Goal: Transaction & Acquisition: Purchase product/service

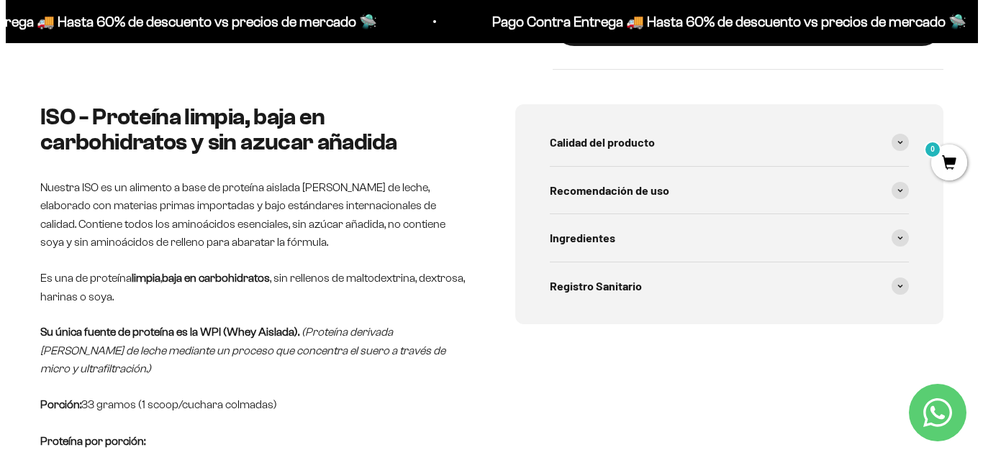
scroll to position [274, 0]
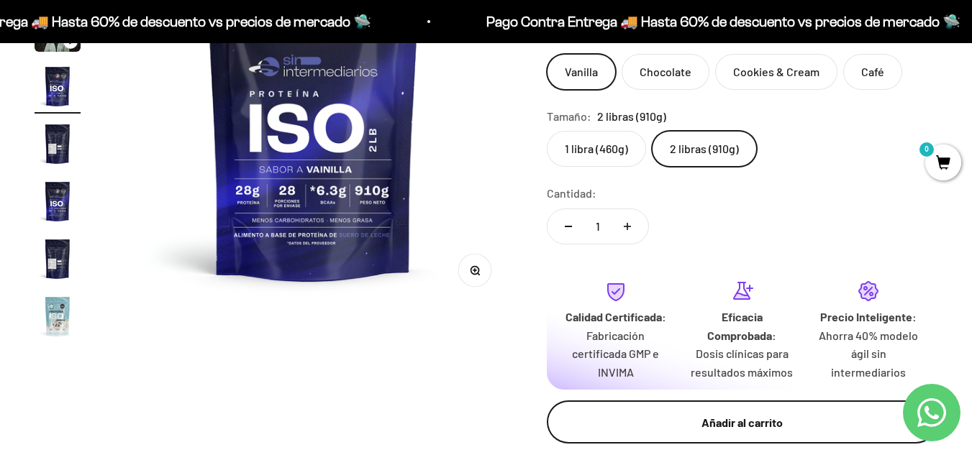
click at [722, 425] on div "Añadir al carrito" at bounding box center [742, 423] width 333 height 19
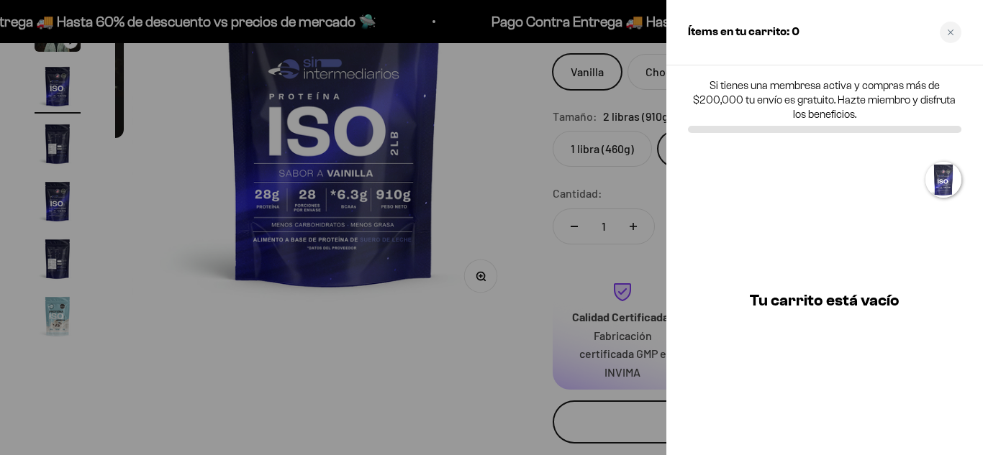
scroll to position [0, 1235]
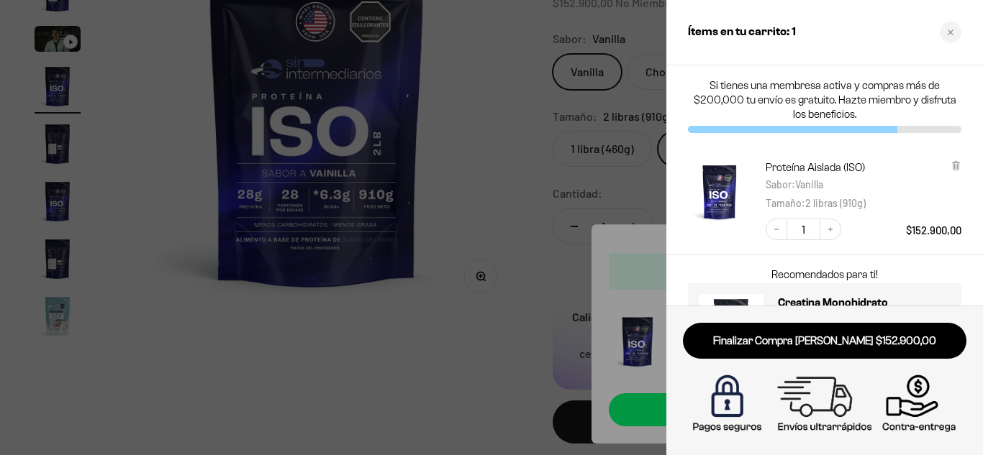
click at [971, 272] on div "Recomendados para ti! Gomas con Citrato de Magnesio $44.000,00 Añadir Creatina …" at bounding box center [824, 317] width 317 height 125
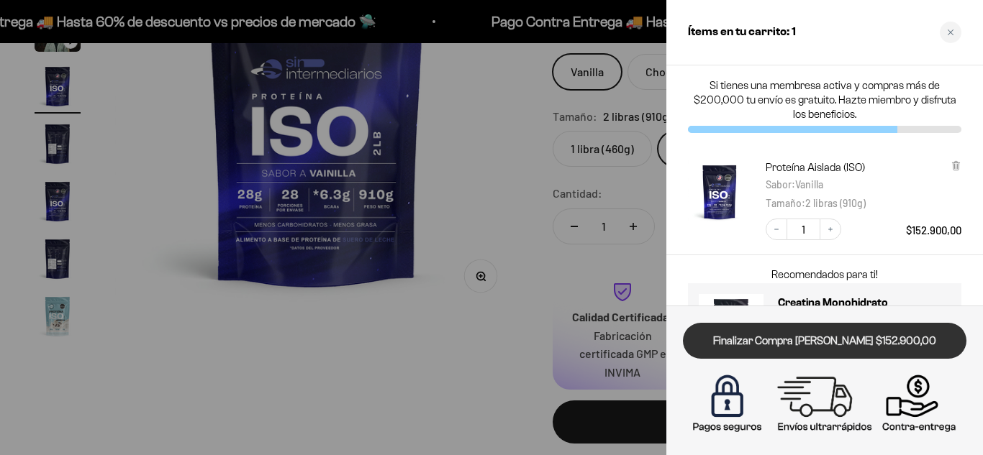
click at [802, 340] on link "Finalizar Compra [PERSON_NAME] $152.900,00" at bounding box center [825, 341] width 284 height 37
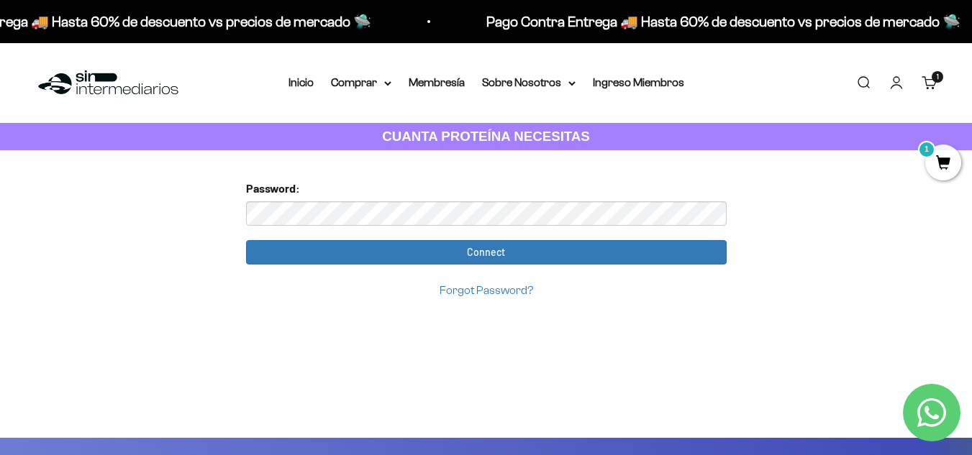
click at [458, 294] on link "Forgot Password?" at bounding box center [487, 290] width 94 height 12
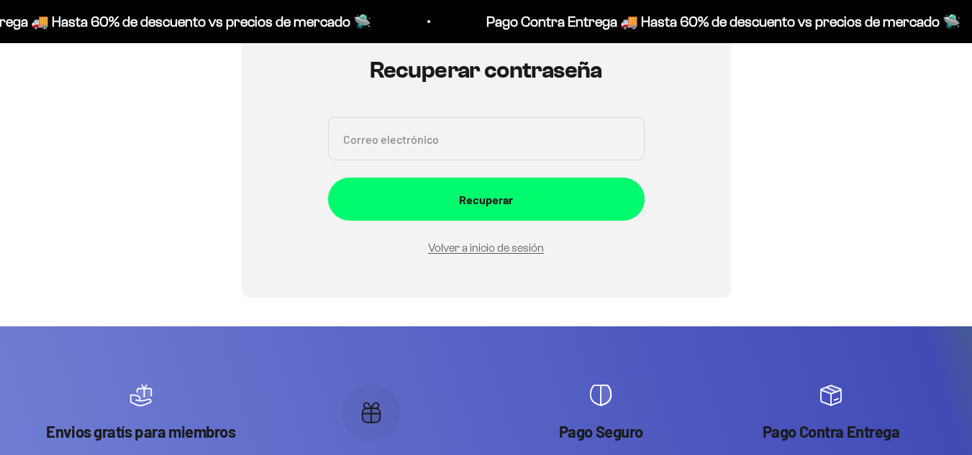
scroll to position [162, 0]
click at [411, 145] on input "Correo electrónico" at bounding box center [486, 138] width 317 height 43
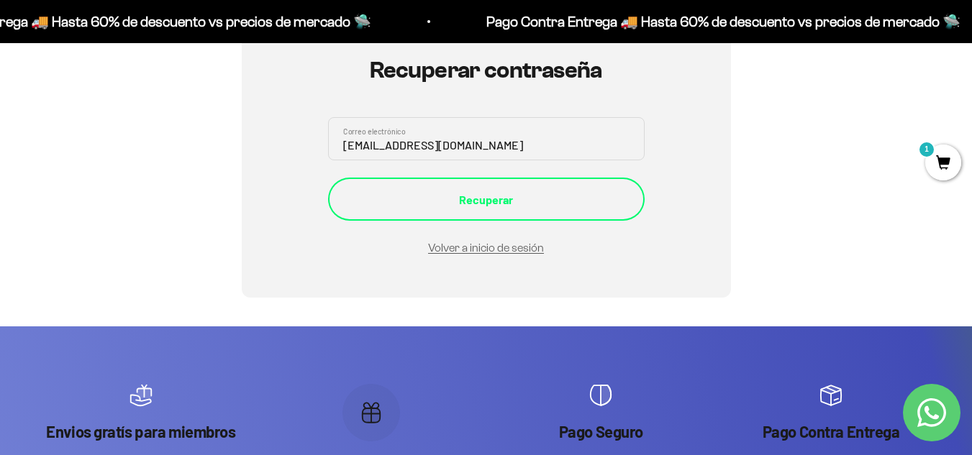
type input "JBLANDON6@HOTMAIL.COM"
click at [507, 196] on div "Recuperar" at bounding box center [486, 200] width 259 height 19
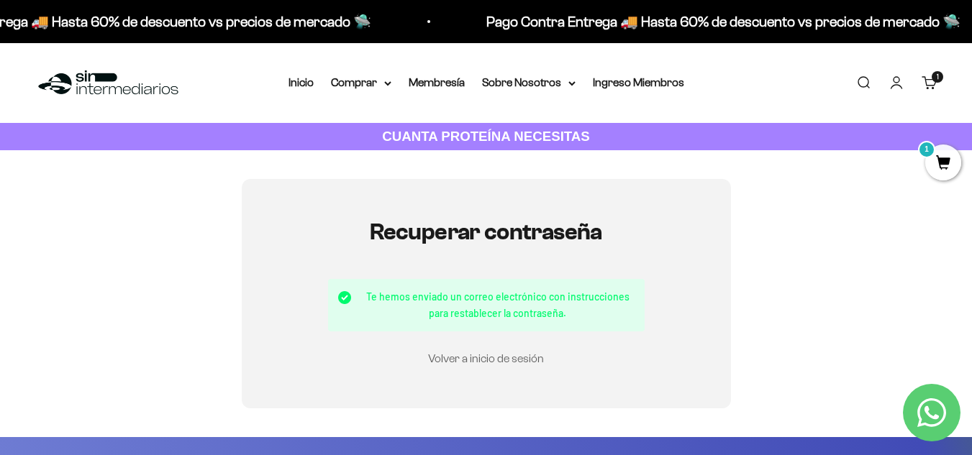
click at [476, 355] on link "Volver a inicio de sesión" at bounding box center [486, 359] width 116 height 12
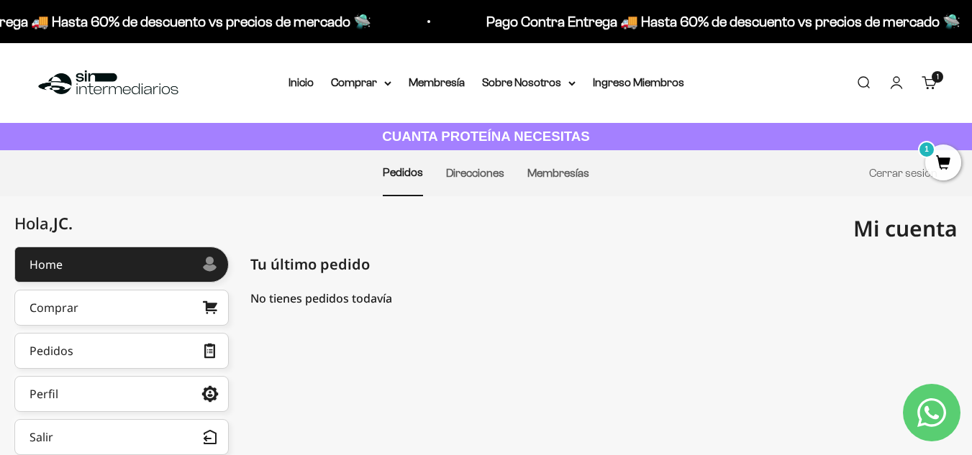
click at [942, 156] on span "1" at bounding box center [943, 163] width 36 height 36
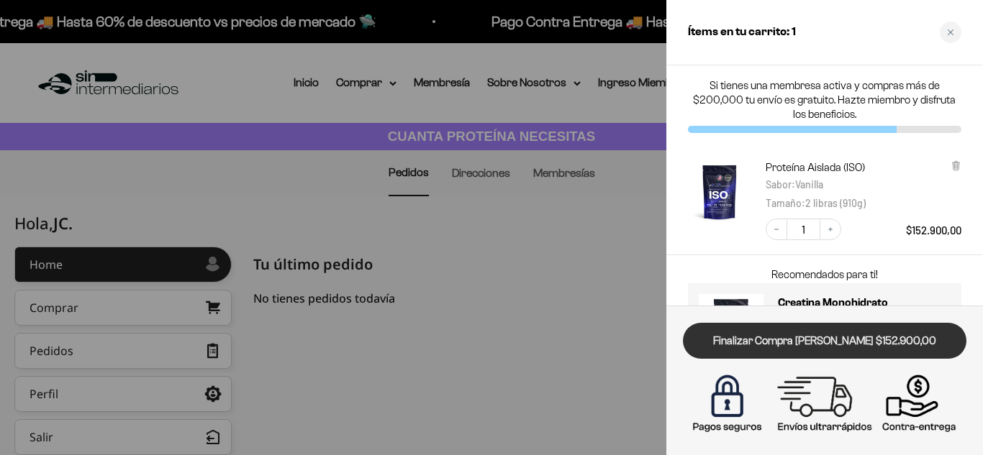
click at [774, 339] on link "Finalizar Compra [PERSON_NAME] $152.900,00" at bounding box center [825, 341] width 284 height 37
